Goal: Information Seeking & Learning: Learn about a topic

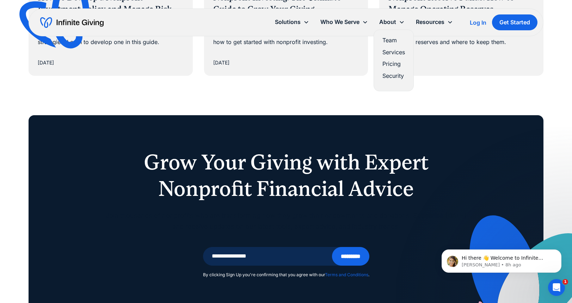
click at [388, 62] on link "Pricing" at bounding box center [393, 64] width 23 height 10
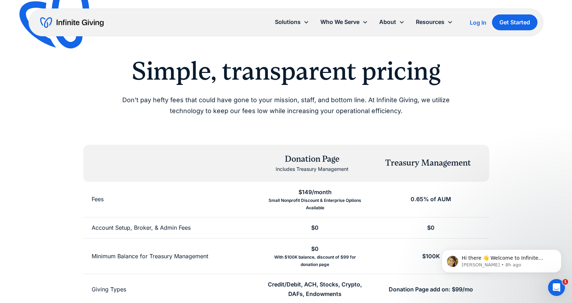
scroll to position [14, 0]
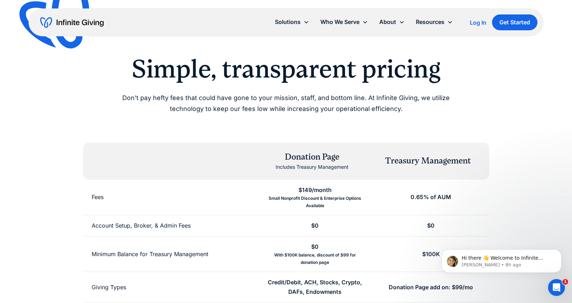
click at [82, 23] on img "home" at bounding box center [71, 22] width 63 height 11
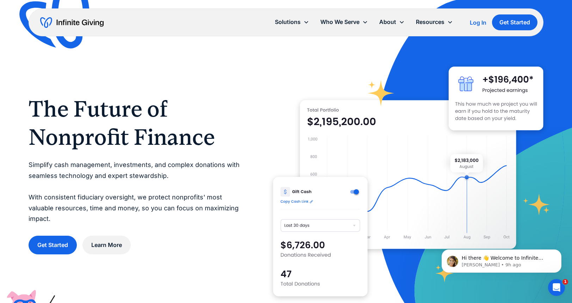
click at [433, 23] on div "Resources" at bounding box center [430, 22] width 29 height 10
click at [433, 22] on div "Resources" at bounding box center [430, 22] width 29 height 10
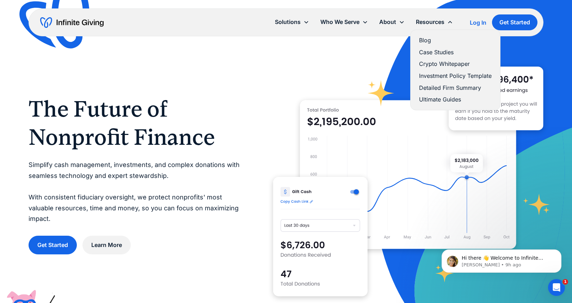
click at [430, 49] on link "Case Studies" at bounding box center [455, 53] width 73 height 10
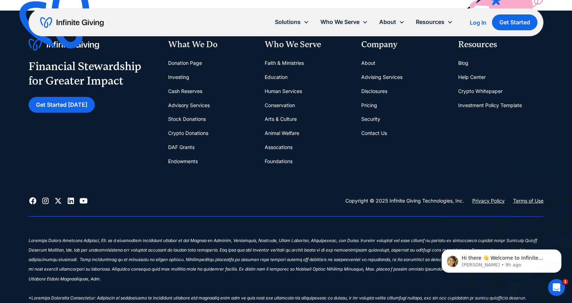
scroll to position [864, 0]
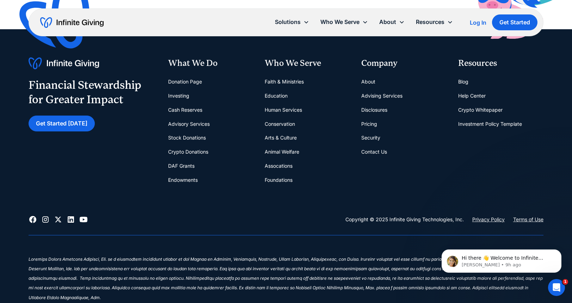
click at [282, 137] on link "Arts & Culture" at bounding box center [280, 138] width 32 height 14
